Goal: Transaction & Acquisition: Book appointment/travel/reservation

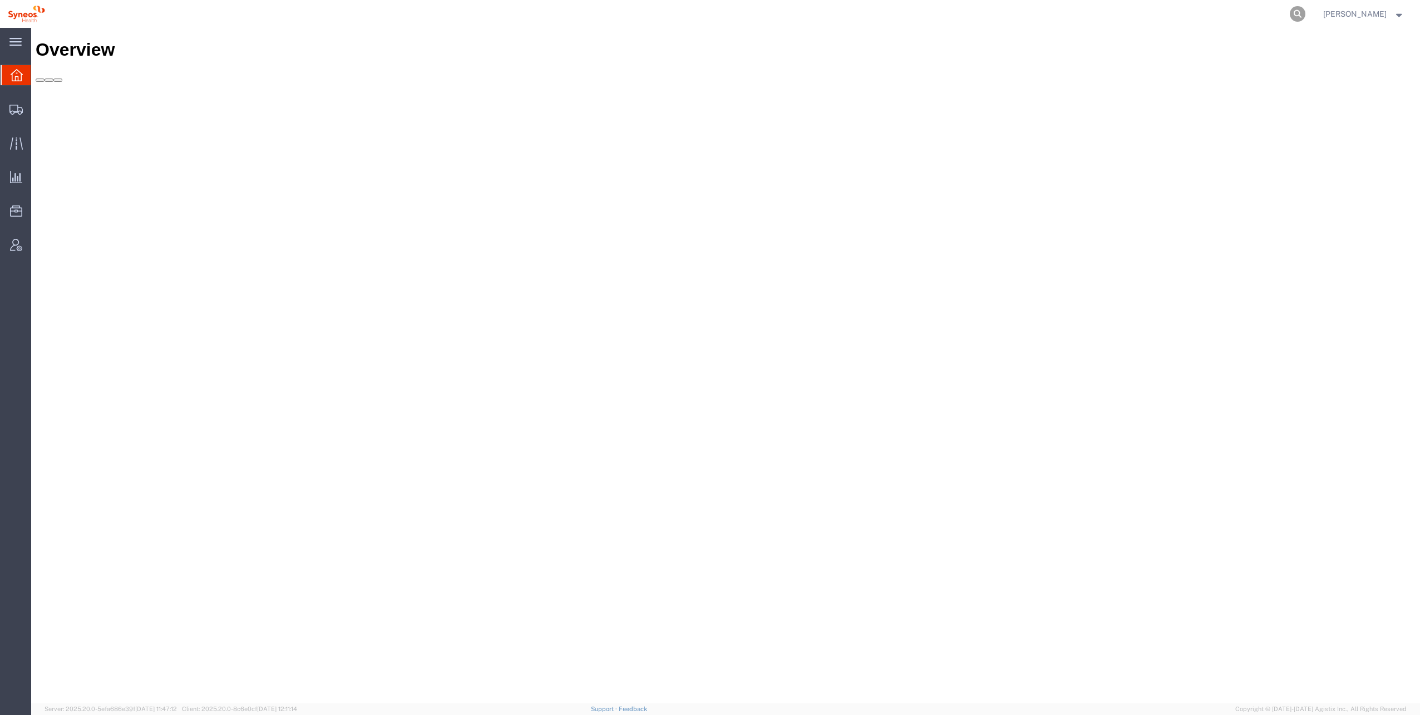
click at [1290, 10] on icon at bounding box center [1298, 14] width 16 height 16
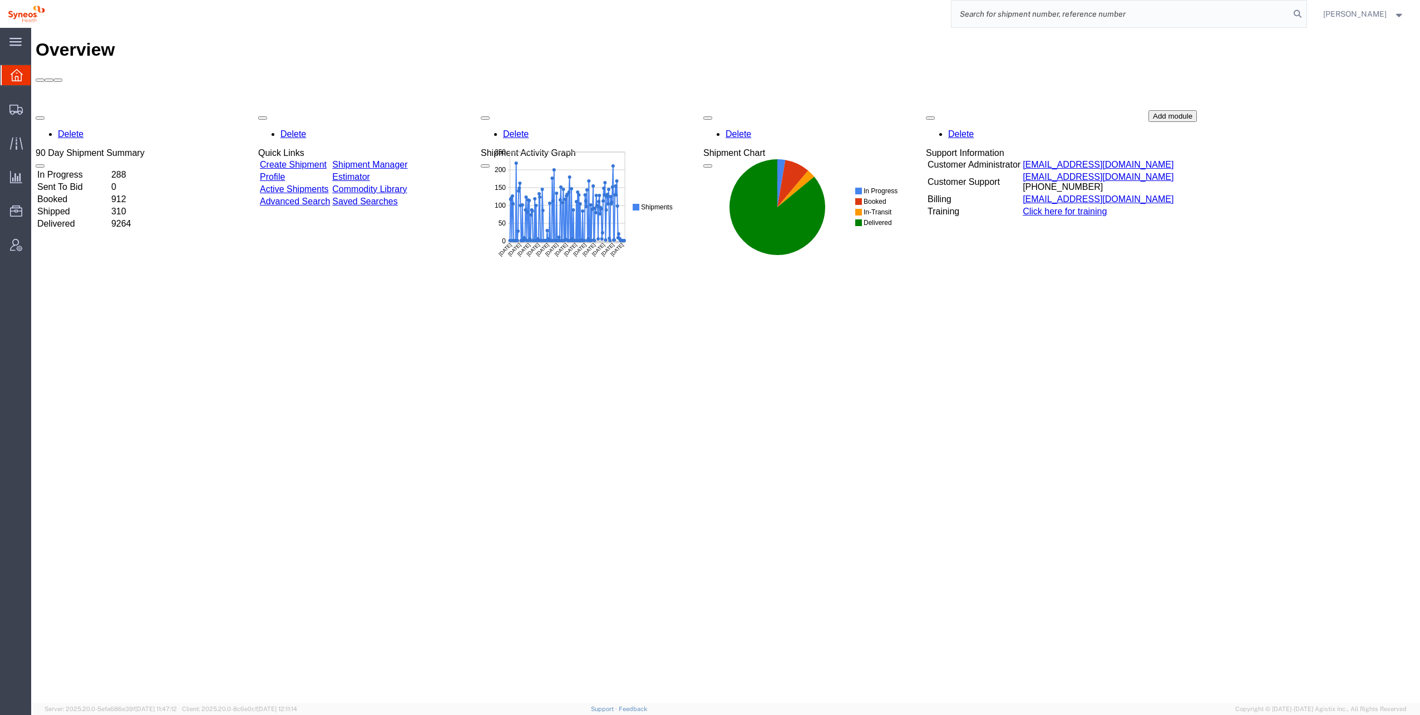
click at [1145, 20] on input "search" at bounding box center [1121, 14] width 338 height 27
type input "57054588"
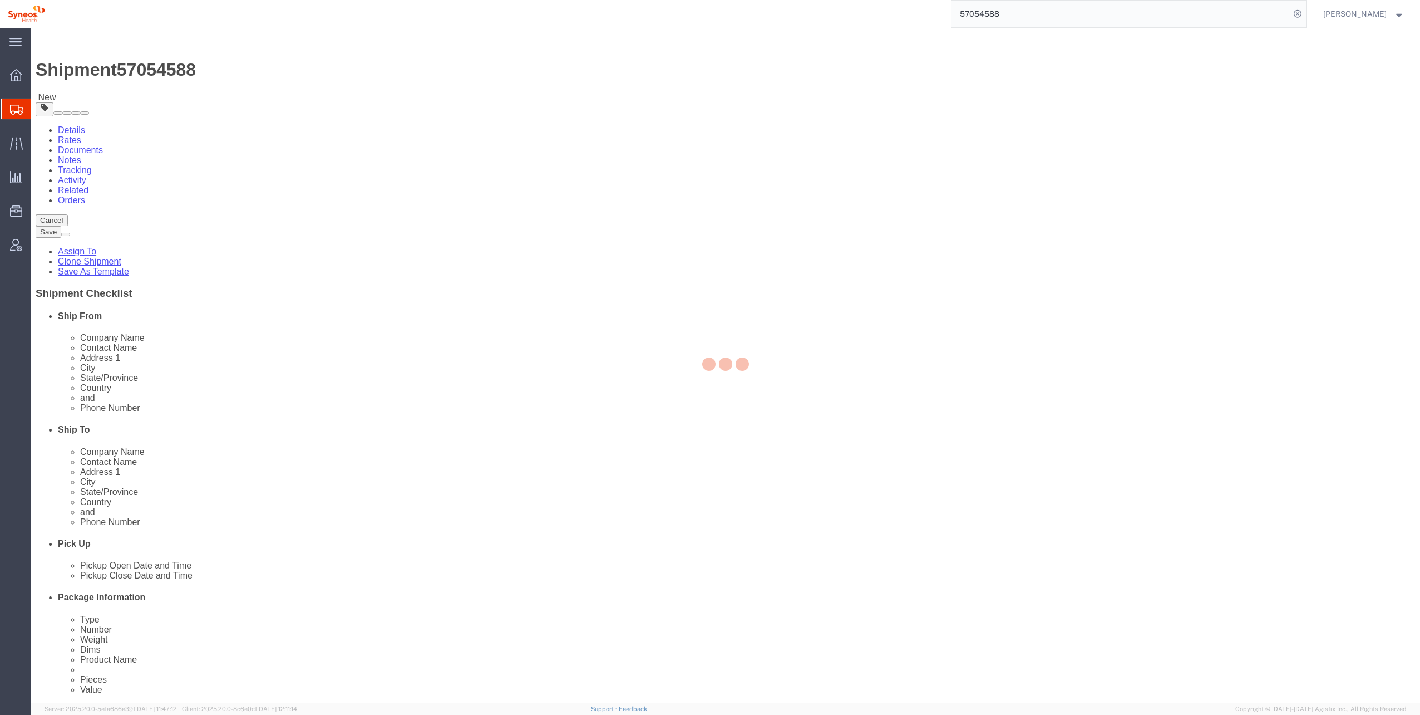
select select
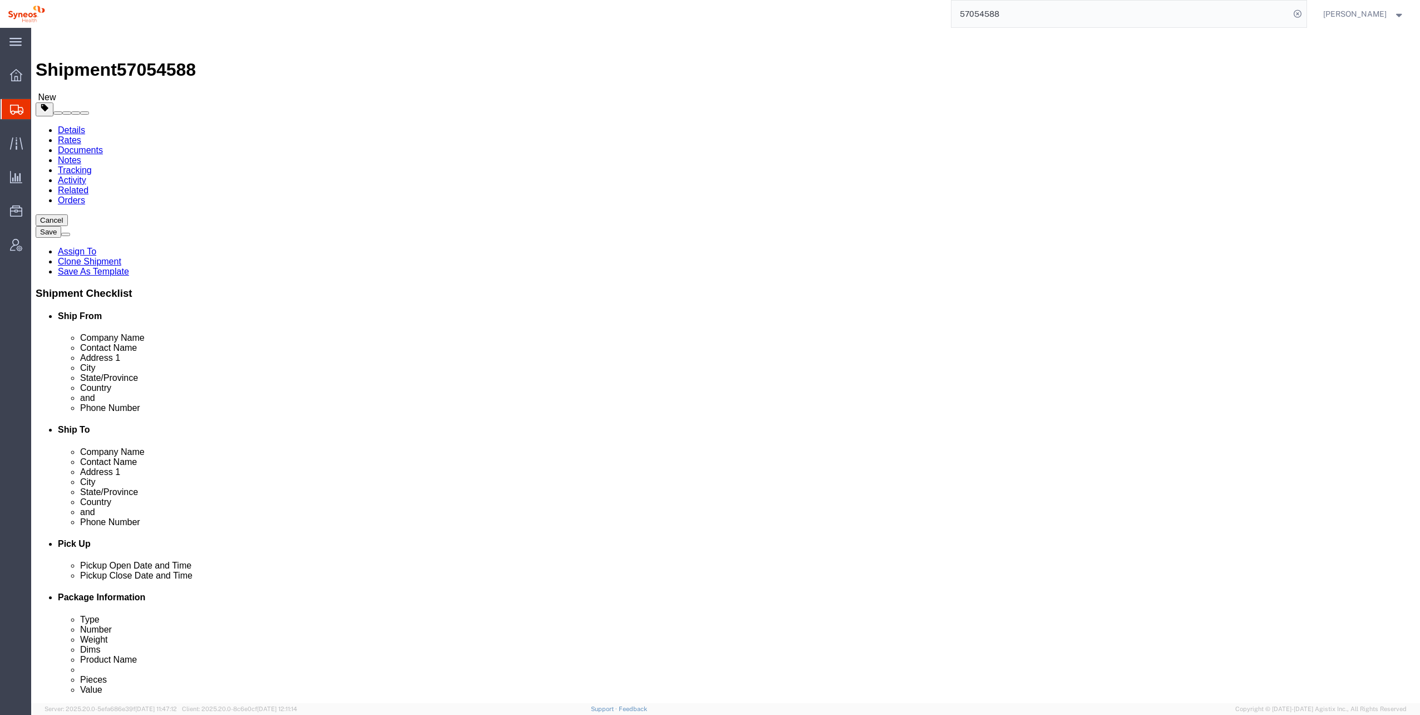
click button "Rate Shipment"
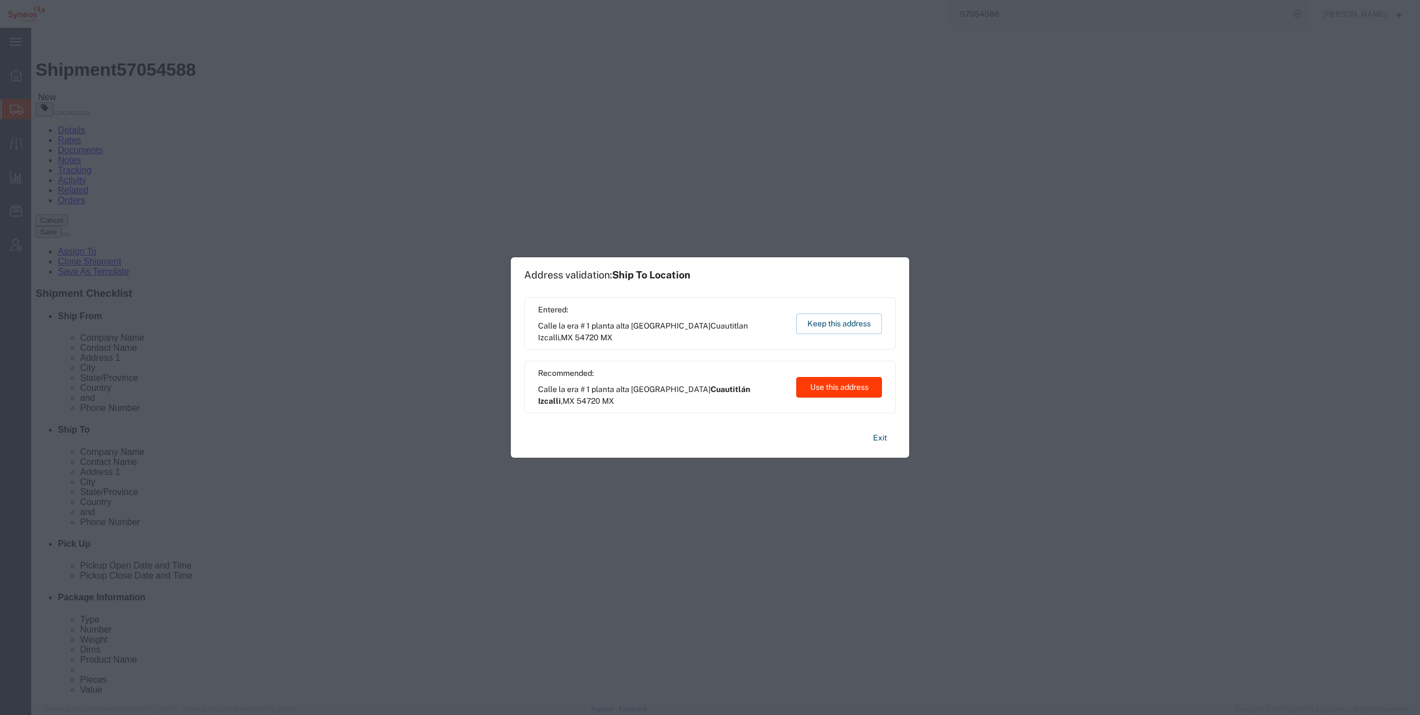
click at [847, 385] on button "Use this address" at bounding box center [839, 387] width 86 height 21
